Goal: Find specific page/section

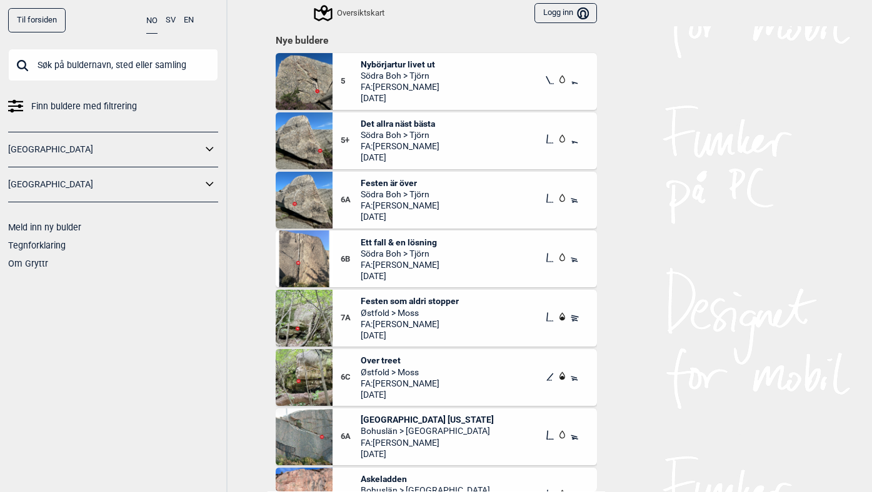
click at [96, 70] on input "text" at bounding box center [113, 65] width 210 height 32
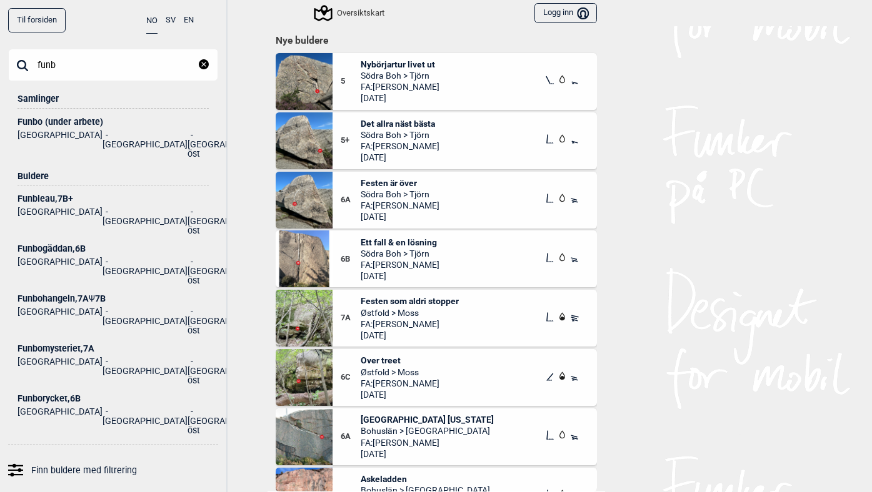
type input "funb"
click at [37, 194] on div "Funbleau , 7B+" at bounding box center [112, 198] width 191 height 9
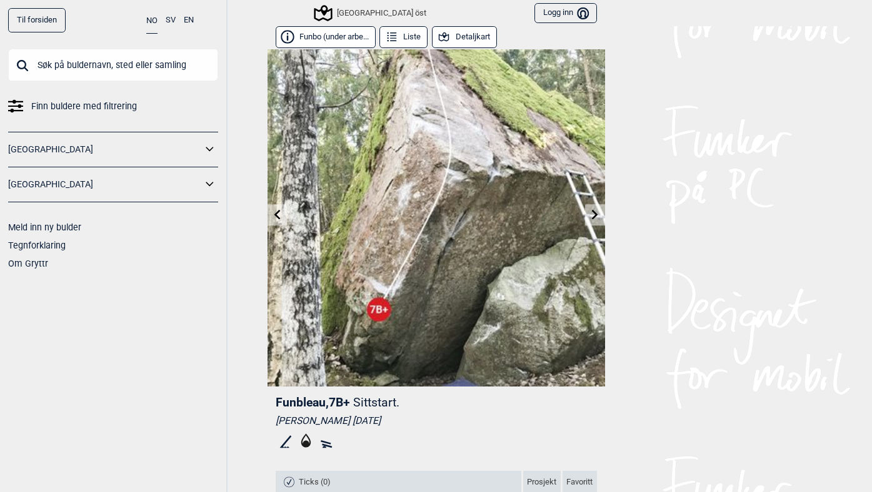
click at [332, 32] on button "Funbo (under arbe..." at bounding box center [326, 37] width 100 height 22
